Goal: Information Seeking & Learning: Understand process/instructions

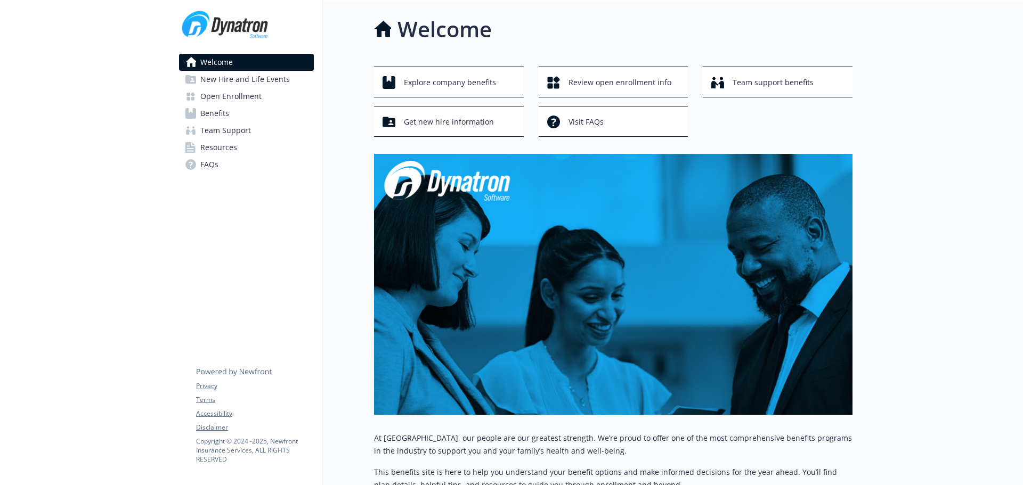
click at [253, 99] on span "Open Enrollment" at bounding box center [230, 96] width 61 height 17
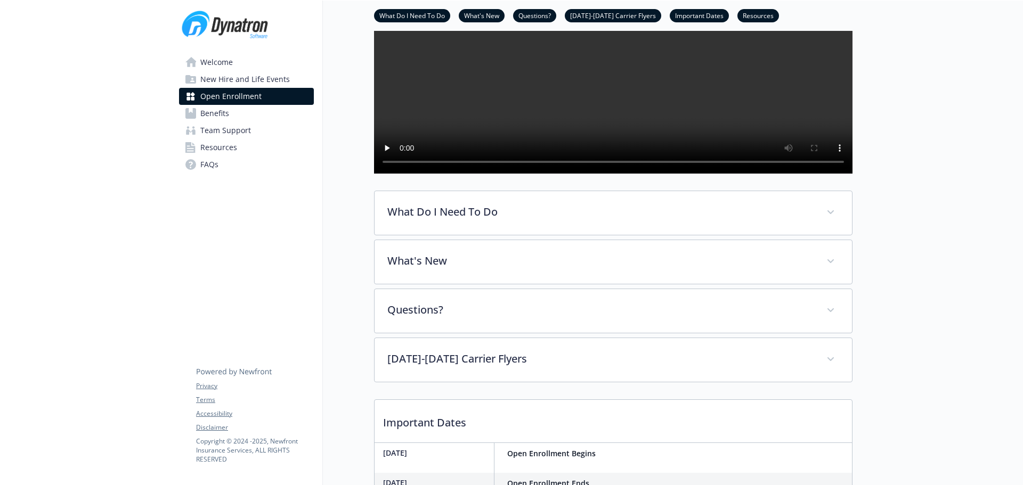
scroll to position [160, 0]
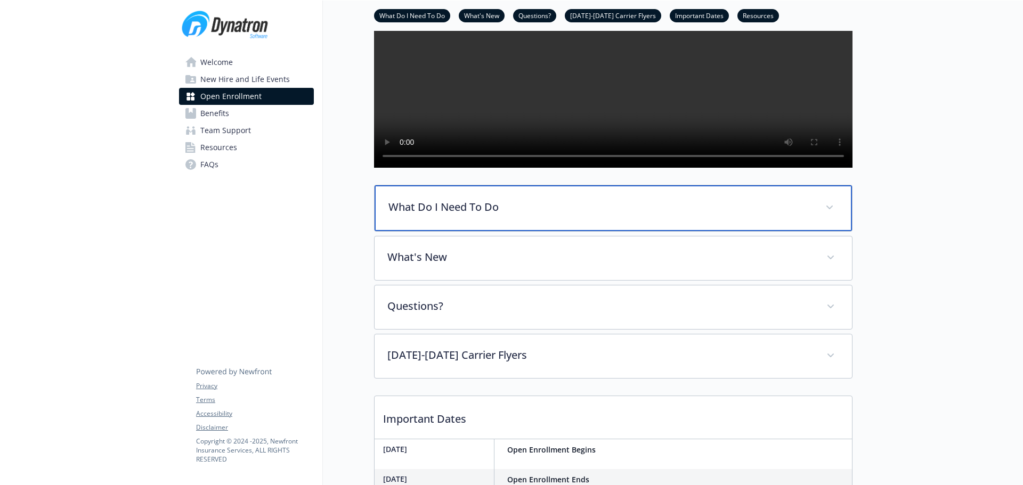
click at [418, 215] on p "What Do I Need To Do" at bounding box center [600, 207] width 424 height 16
